Goal: Information Seeking & Learning: Learn about a topic

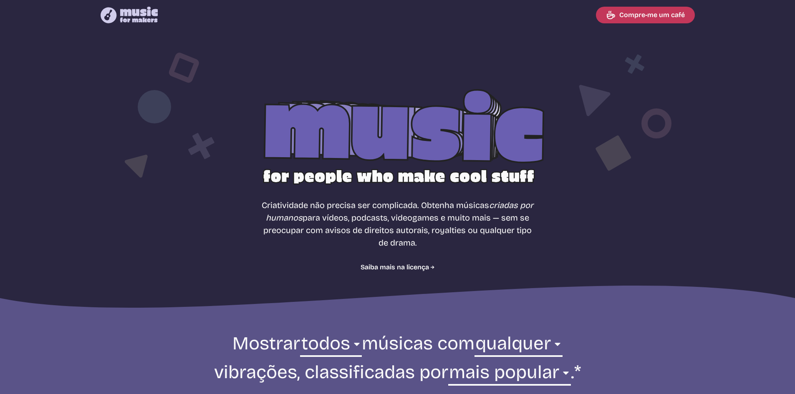
select select "most popular"
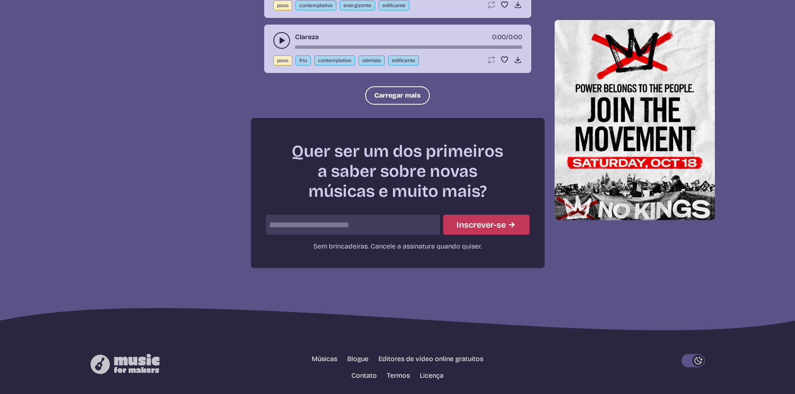
scroll to position [1154, 0]
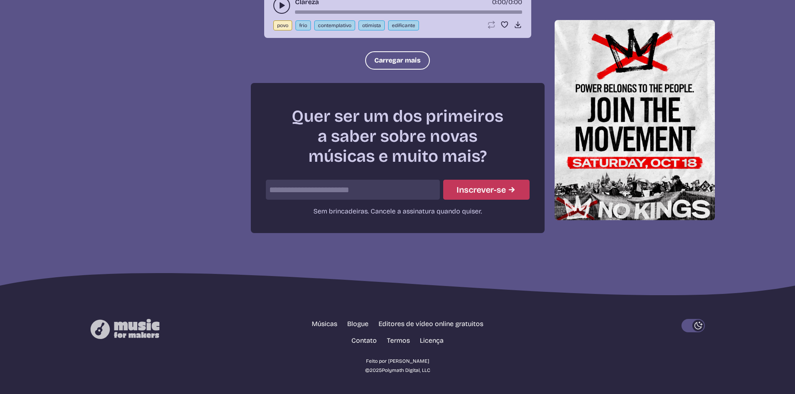
drag, startPoint x: 349, startPoint y: 188, endPoint x: 380, endPoint y: 188, distance: 30.5
click at [352, 188] on input "email" at bounding box center [353, 190] width 174 height 20
click at [405, 179] on div "Quer ser um dos primeiros a saber sobre novas músicas e muito mais? Não preench…" at bounding box center [398, 158] width 294 height 150
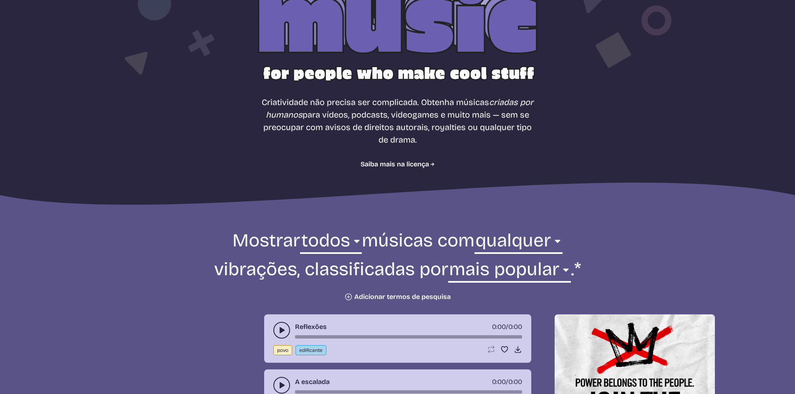
scroll to position [0, 0]
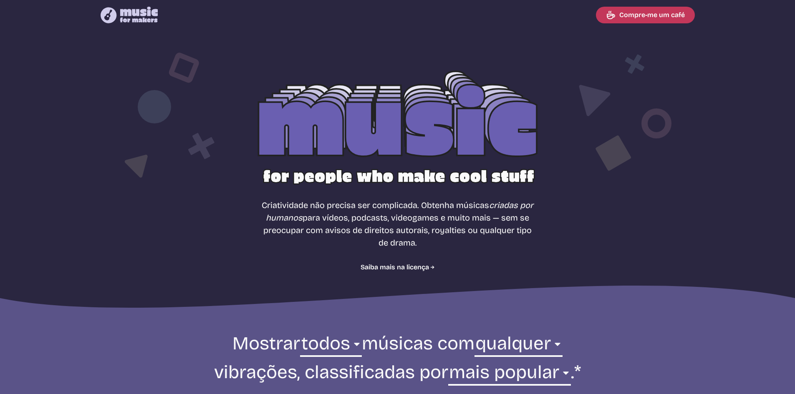
click at [225, 15] on nav "Music for Makers logo Music for Makers logo Compre-me um café" at bounding box center [398, 15] width 614 height 30
drag, startPoint x: 268, startPoint y: 11, endPoint x: 323, endPoint y: 15, distance: 55.6
click at [323, 15] on nav "Music for Makers logo Music for Makers logo Compre-me um café" at bounding box center [398, 15] width 614 height 30
click at [143, 10] on icon at bounding box center [139, 15] width 38 height 16
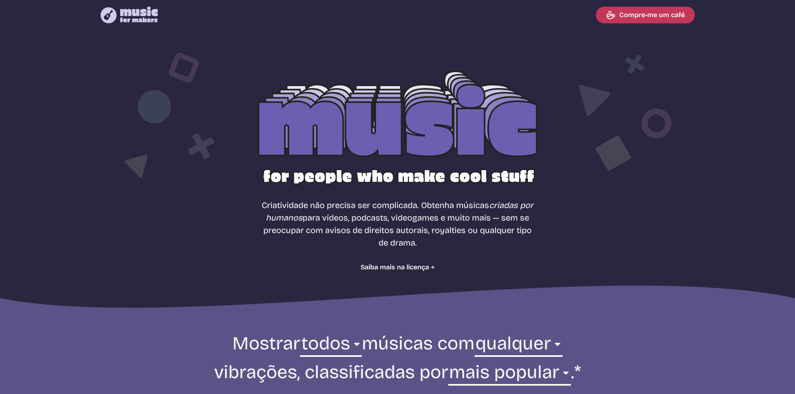
click at [143, 10] on icon at bounding box center [139, 15] width 38 height 16
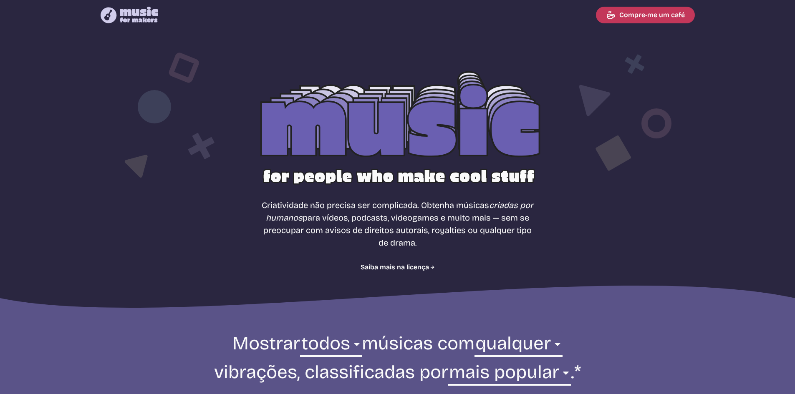
click at [474, 144] on div at bounding box center [398, 134] width 534 height 169
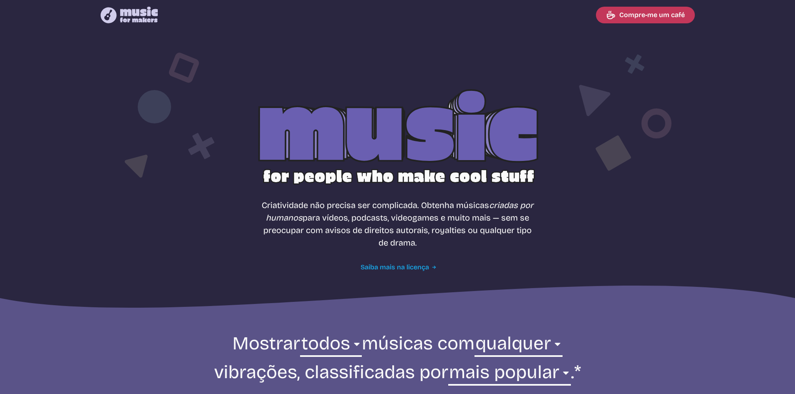
click at [417, 272] on font "Saiba mais na licença" at bounding box center [395, 268] width 68 height 10
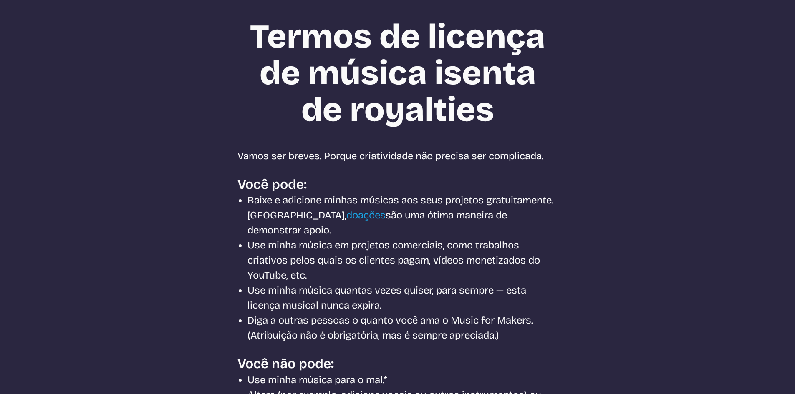
scroll to position [42, 0]
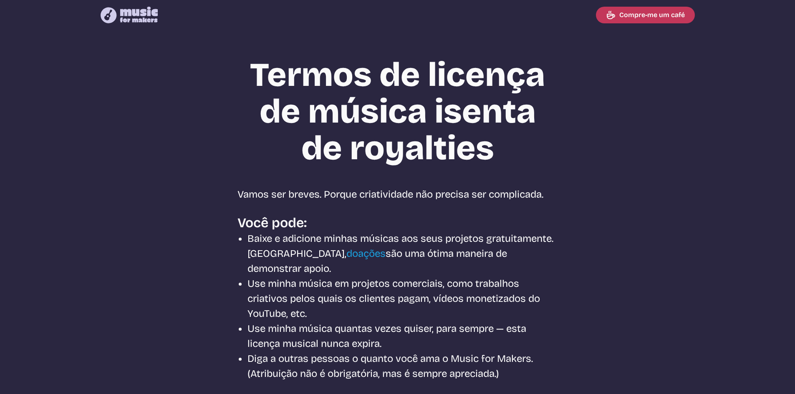
select select "most popular"
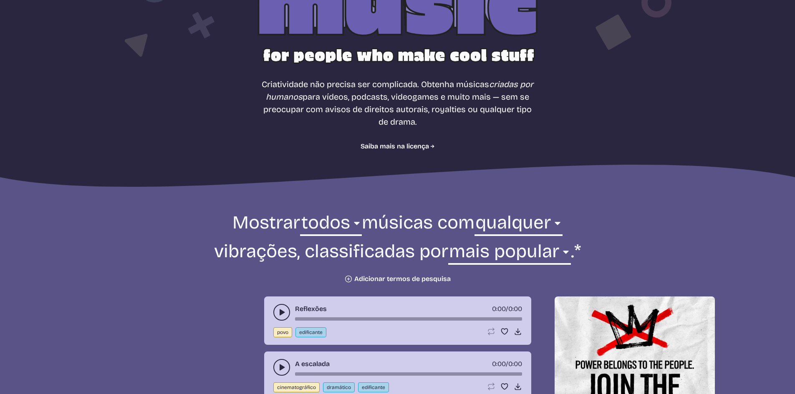
scroll to position [125, 0]
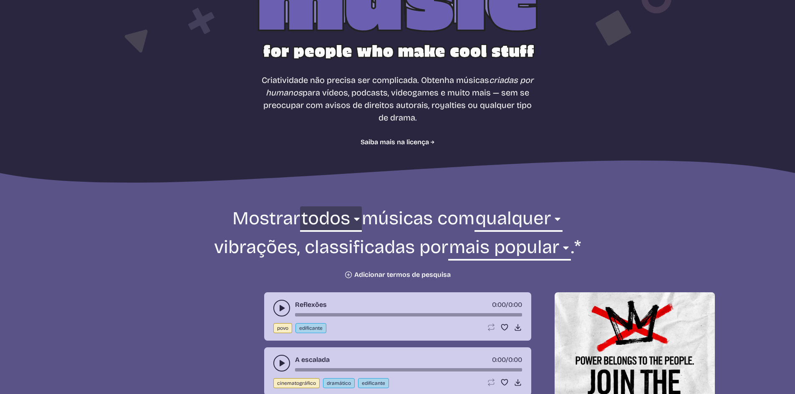
drag, startPoint x: 313, startPoint y: 219, endPoint x: 320, endPoint y: 219, distance: 7.5
click at [315, 219] on select "todos ambiente cinematográfico eletrônico povo feriado jazz estouro pedra mundo" at bounding box center [330, 221] width 61 height 29
click at [340, 224] on select "todos ambiente cinematográfico eletrônico povo feriado jazz estouro pedra mundo" at bounding box center [330, 221] width 61 height 29
drag, startPoint x: 263, startPoint y: 212, endPoint x: 335, endPoint y: 222, distance: 72.4
click at [269, 216] on font "Mostrar" at bounding box center [266, 218] width 68 height 22
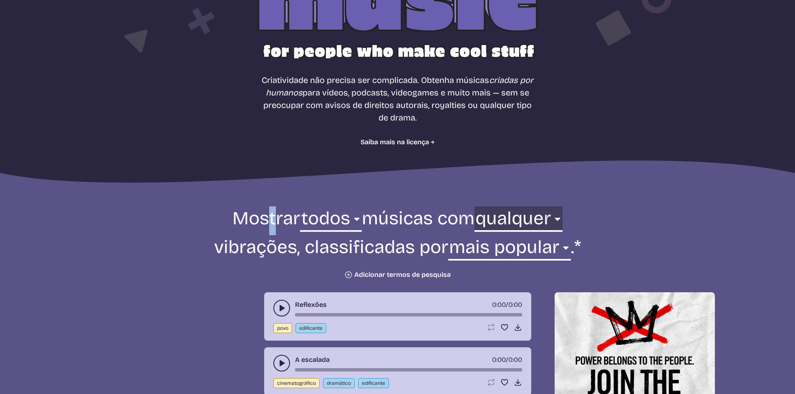
click at [494, 217] on select "qualquer agressivo frio contemplativo escuro dramático [DEMOGRAPHIC_DATA]ável e…" at bounding box center [519, 221] width 88 height 29
drag, startPoint x: 500, startPoint y: 223, endPoint x: 500, endPoint y: 227, distance: 4.7
click at [500, 223] on select "qualquer agressivo frio contemplativo escuro dramático [DEMOGRAPHIC_DATA]ável e…" at bounding box center [519, 221] width 88 height 29
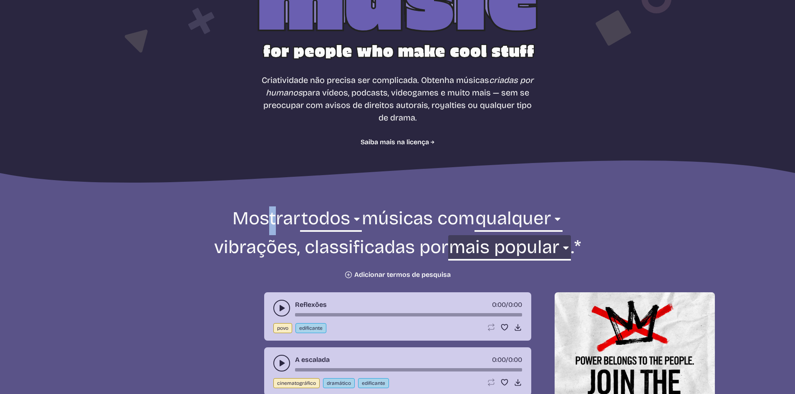
click at [516, 257] on select "mais novo mais velho mais popular menos popular nome" at bounding box center [509, 249] width 123 height 29
click at [368, 272] on font "Adicionar termos de pesquisa" at bounding box center [402, 275] width 96 height 8
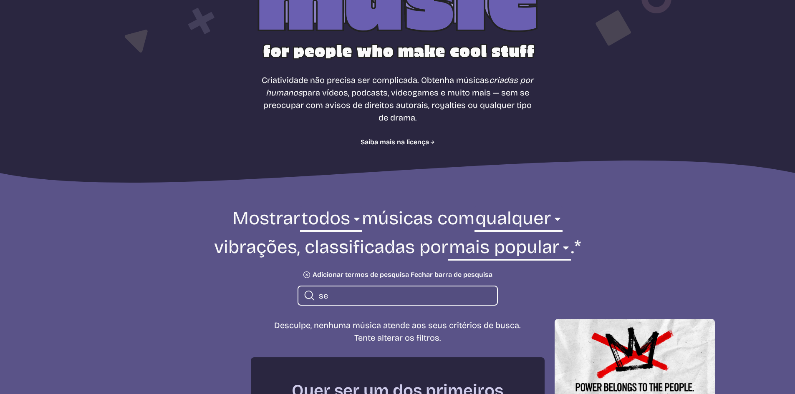
type input "s"
type input "m"
